Goal: Information Seeking & Learning: Learn about a topic

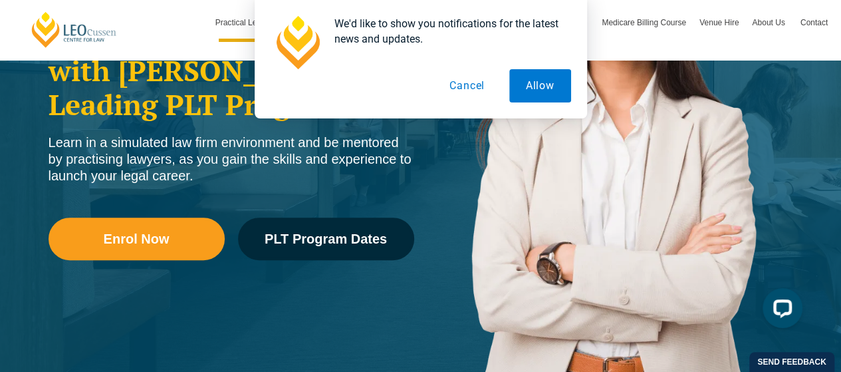
click at [459, 79] on button "Cancel" at bounding box center [467, 85] width 68 height 33
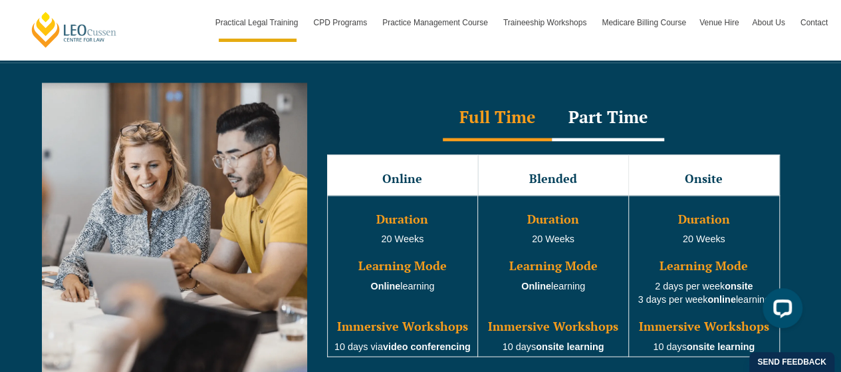
scroll to position [1219, 0]
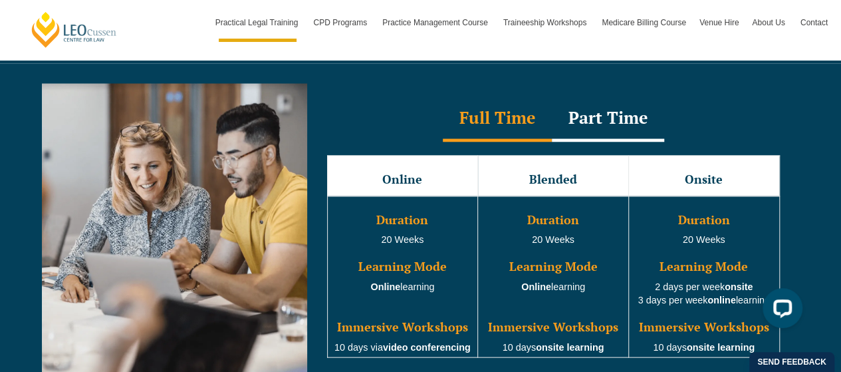
click at [594, 112] on div "Part Time" at bounding box center [608, 118] width 112 height 47
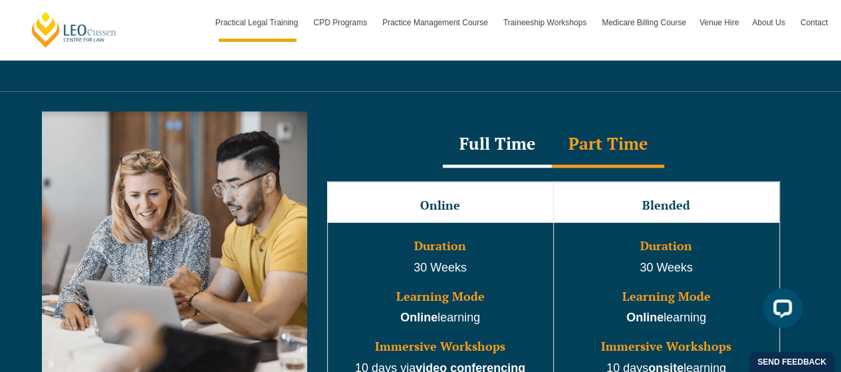
scroll to position [1190, 0]
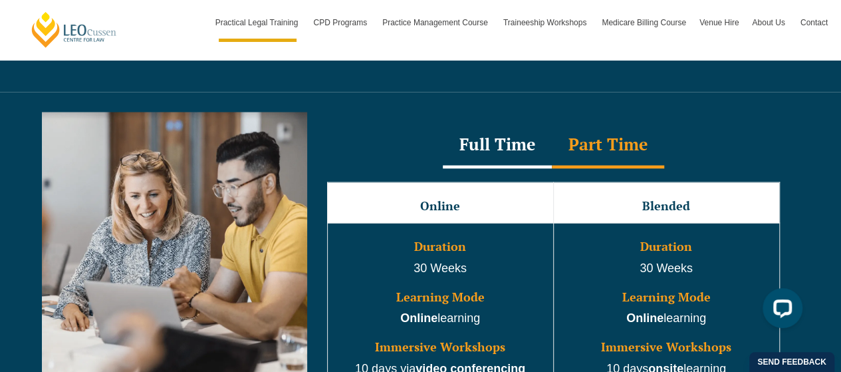
click at [508, 128] on div "Full Time" at bounding box center [497, 145] width 109 height 47
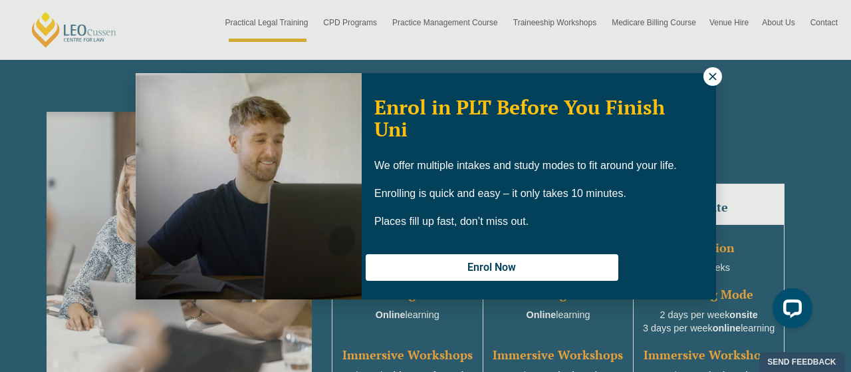
click at [715, 70] on icon at bounding box center [713, 76] width 12 height 12
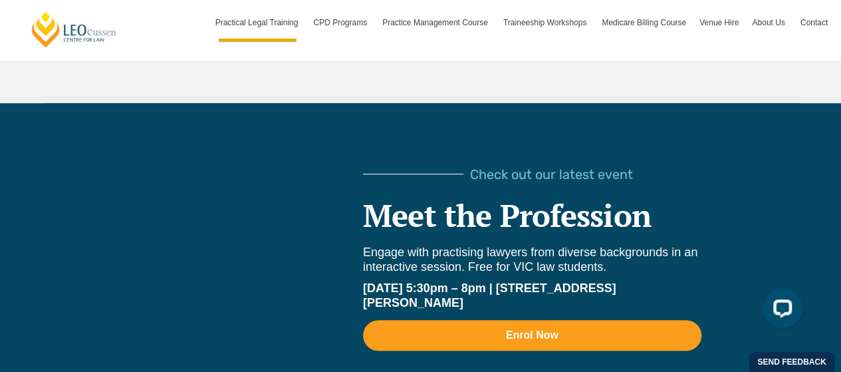
scroll to position [2818, 0]
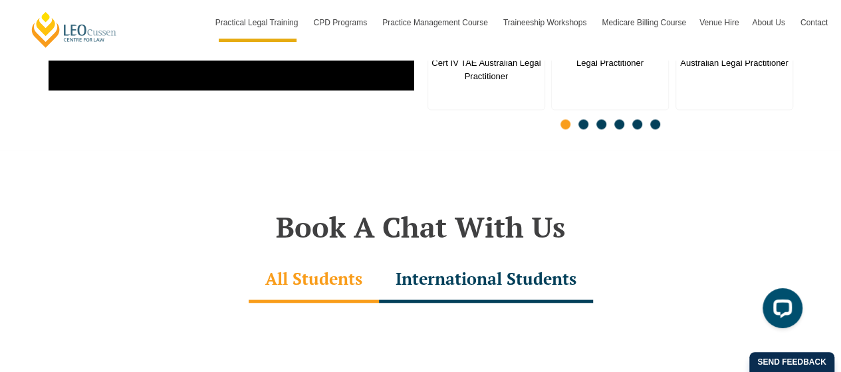
scroll to position [3631, 0]
click at [459, 261] on div "International Students" at bounding box center [486, 280] width 214 height 47
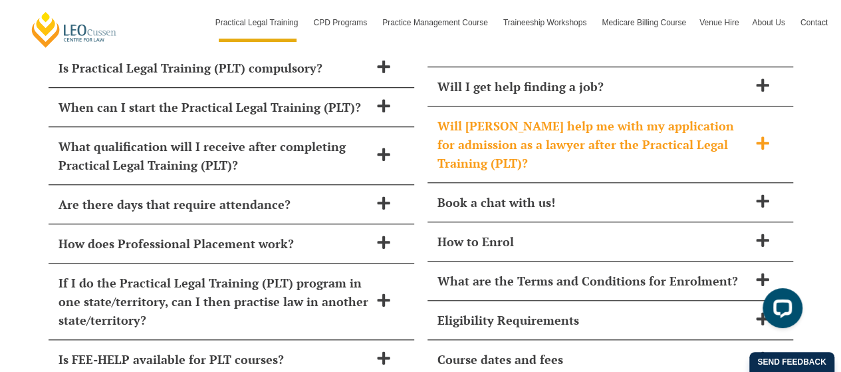
scroll to position [5590, 0]
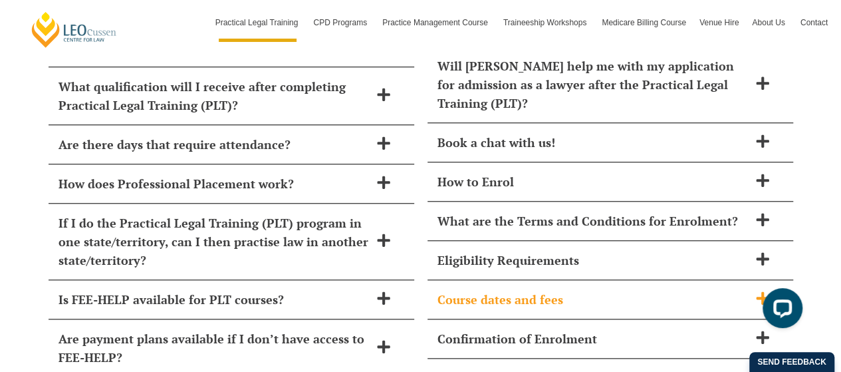
click at [738, 290] on h2 "Course dates and fees" at bounding box center [593, 299] width 311 height 19
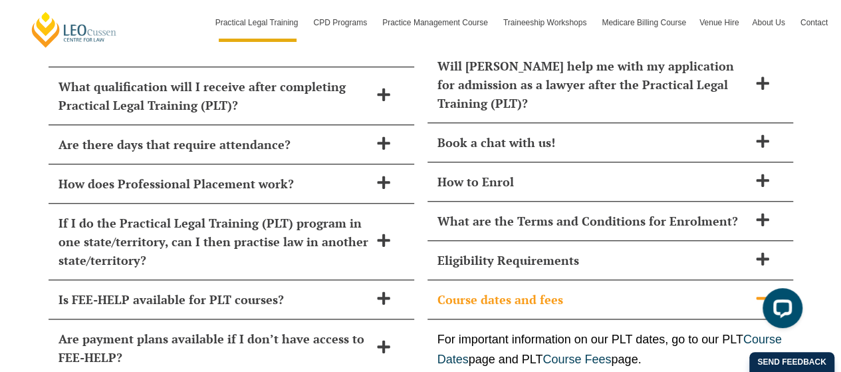
scroll to position [5716, 0]
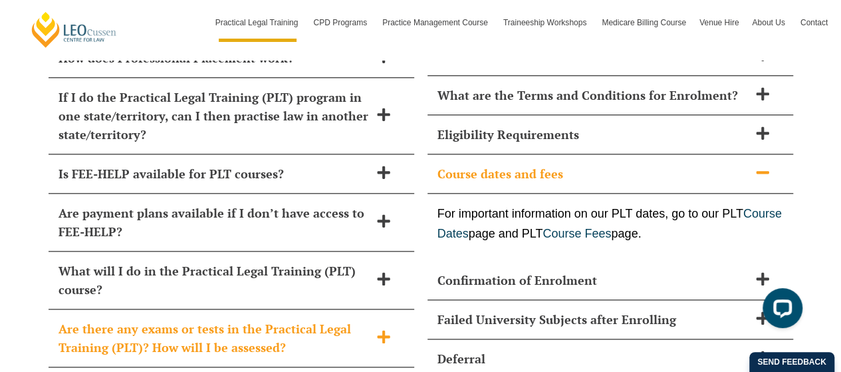
click at [394, 309] on div "Are there any exams or tests in the Practical Legal Training (PLT)? How will I …" at bounding box center [232, 338] width 366 height 58
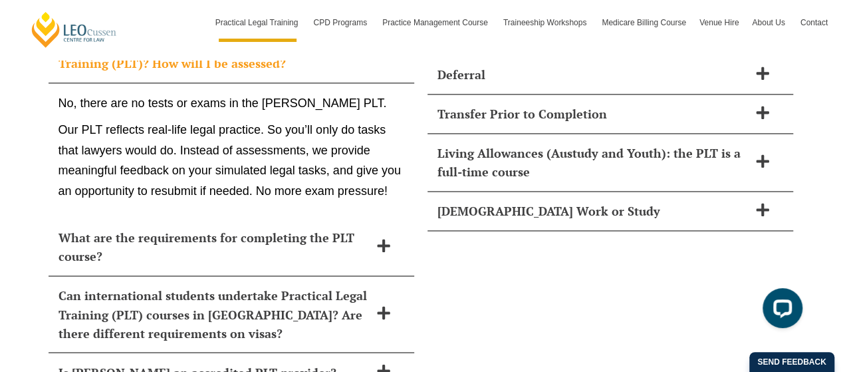
scroll to position [6006, 0]
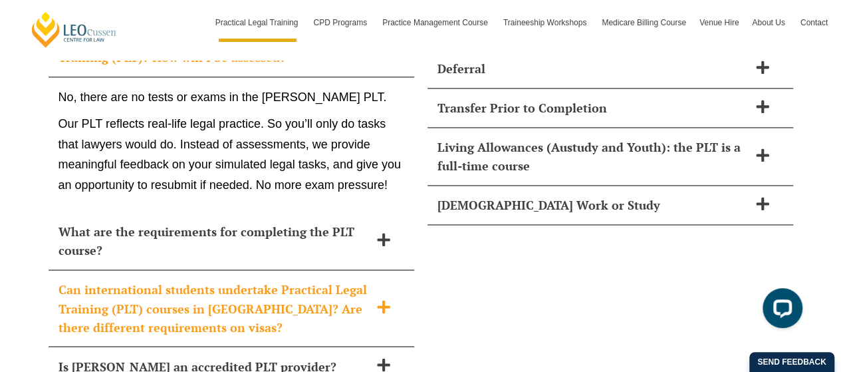
click at [376, 273] on div "Can international students undertake Practical Legal Training (PLT) courses in …" at bounding box center [232, 308] width 366 height 76
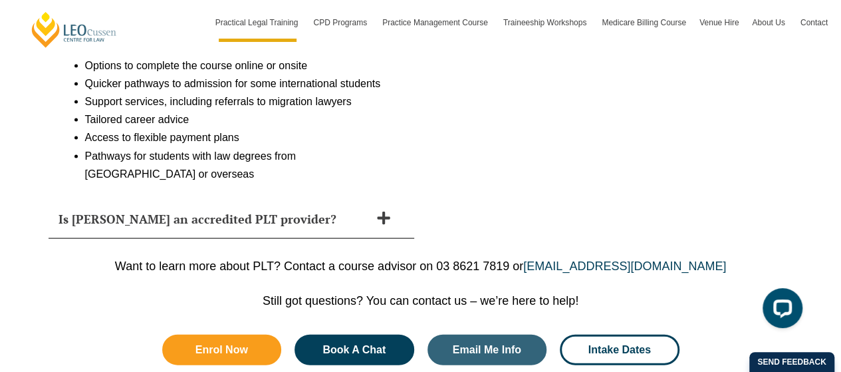
scroll to position [6303, 0]
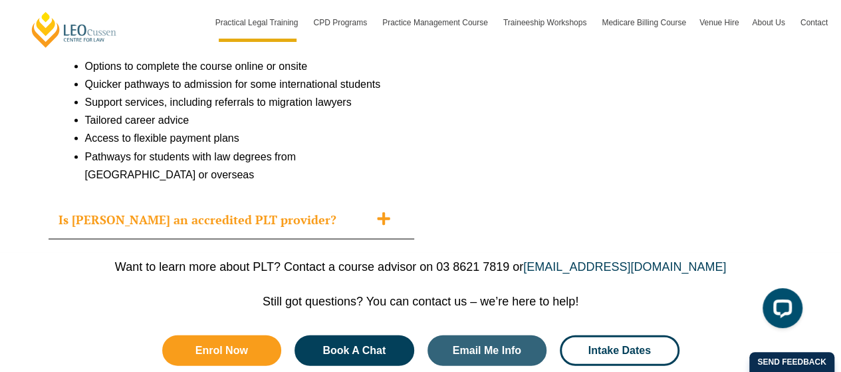
click at [380, 211] on icon at bounding box center [383, 218] width 15 height 15
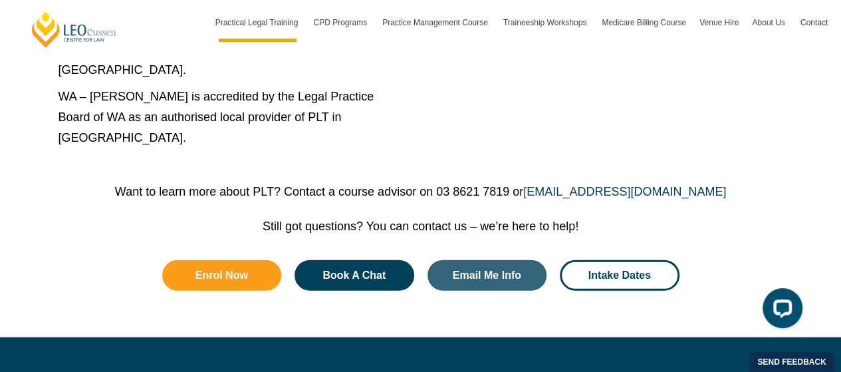
scroll to position [6742, 0]
